Goal: Information Seeking & Learning: Learn about a topic

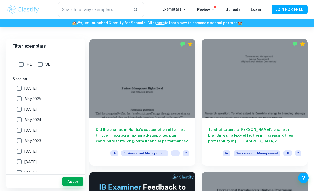
scroll to position [139, 0]
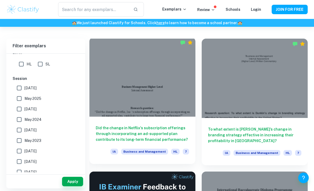
click at [105, 106] on div at bounding box center [143, 77] width 106 height 80
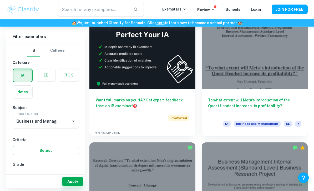
scroll to position [301, 0]
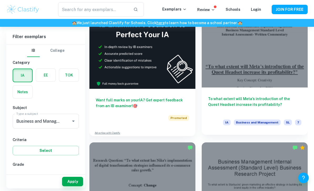
click at [294, 82] on div at bounding box center [255, 48] width 106 height 80
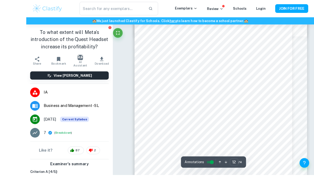
scroll to position [2830, 0]
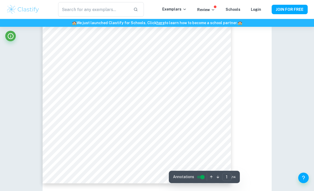
type input "3"
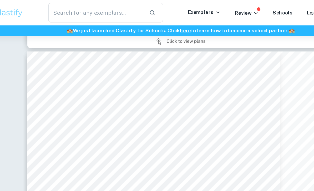
scroll to position [711, 0]
